Goal: Navigation & Orientation: Find specific page/section

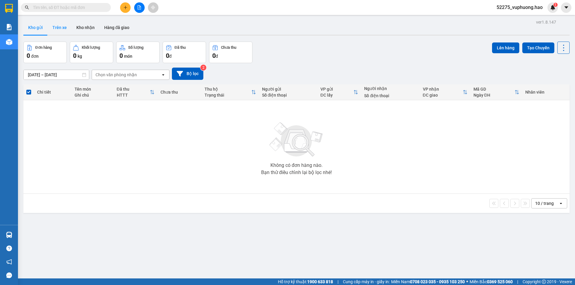
click at [48, 30] on button "Trên xe" at bounding box center [60, 27] width 24 height 14
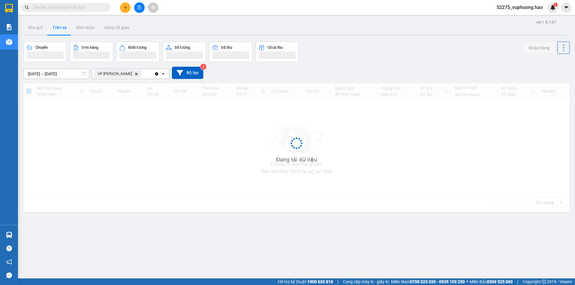
click at [48, 30] on button "Trên xe" at bounding box center [60, 27] width 24 height 14
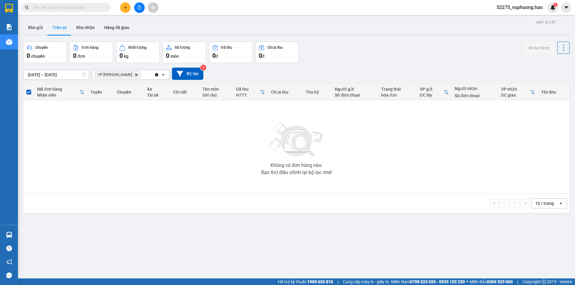
click at [135, 75] on icon "VP Gành Hào, close by backspace" at bounding box center [136, 74] width 3 height 3
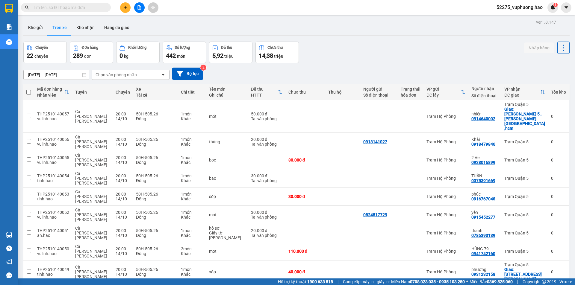
click at [115, 72] on div "Chọn văn phòng nhận" at bounding box center [115, 75] width 41 height 6
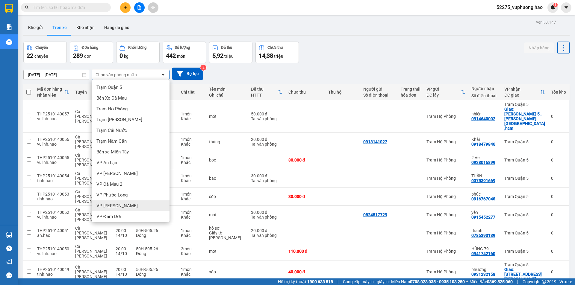
click at [101, 203] on span "VP [PERSON_NAME]" at bounding box center [116, 206] width 41 height 6
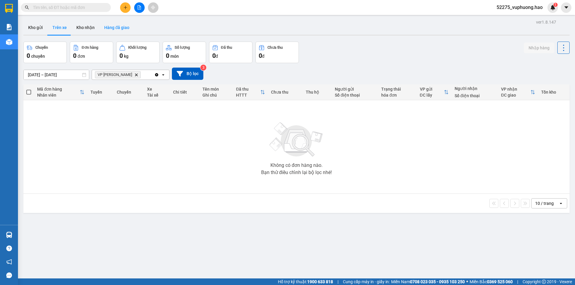
click at [115, 22] on button "Hàng đã giao" at bounding box center [116, 27] width 35 height 14
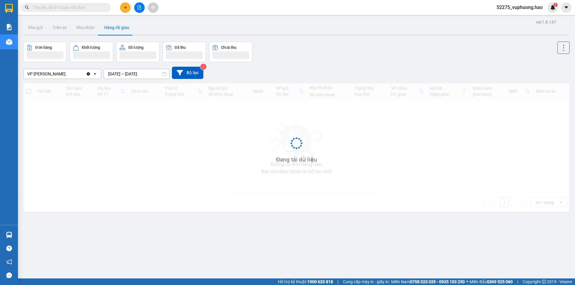
click at [115, 22] on button "Hàng đã giao" at bounding box center [116, 27] width 35 height 14
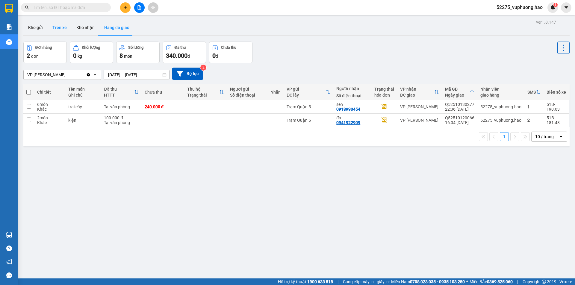
click at [58, 30] on button "Trên xe" at bounding box center [60, 27] width 24 height 14
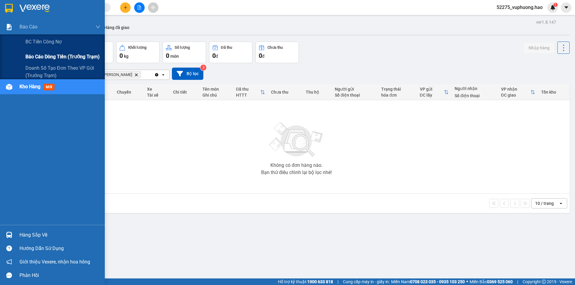
click at [39, 57] on span "Báo cáo dòng tiền (trưởng trạm)" at bounding box center [62, 56] width 74 height 7
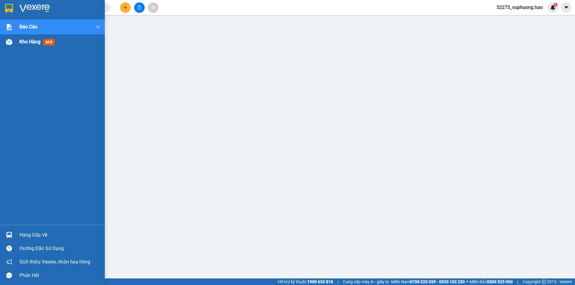
click at [18, 42] on div "Kho hàng mới" at bounding box center [52, 41] width 105 height 15
